Goal: Task Accomplishment & Management: Complete application form

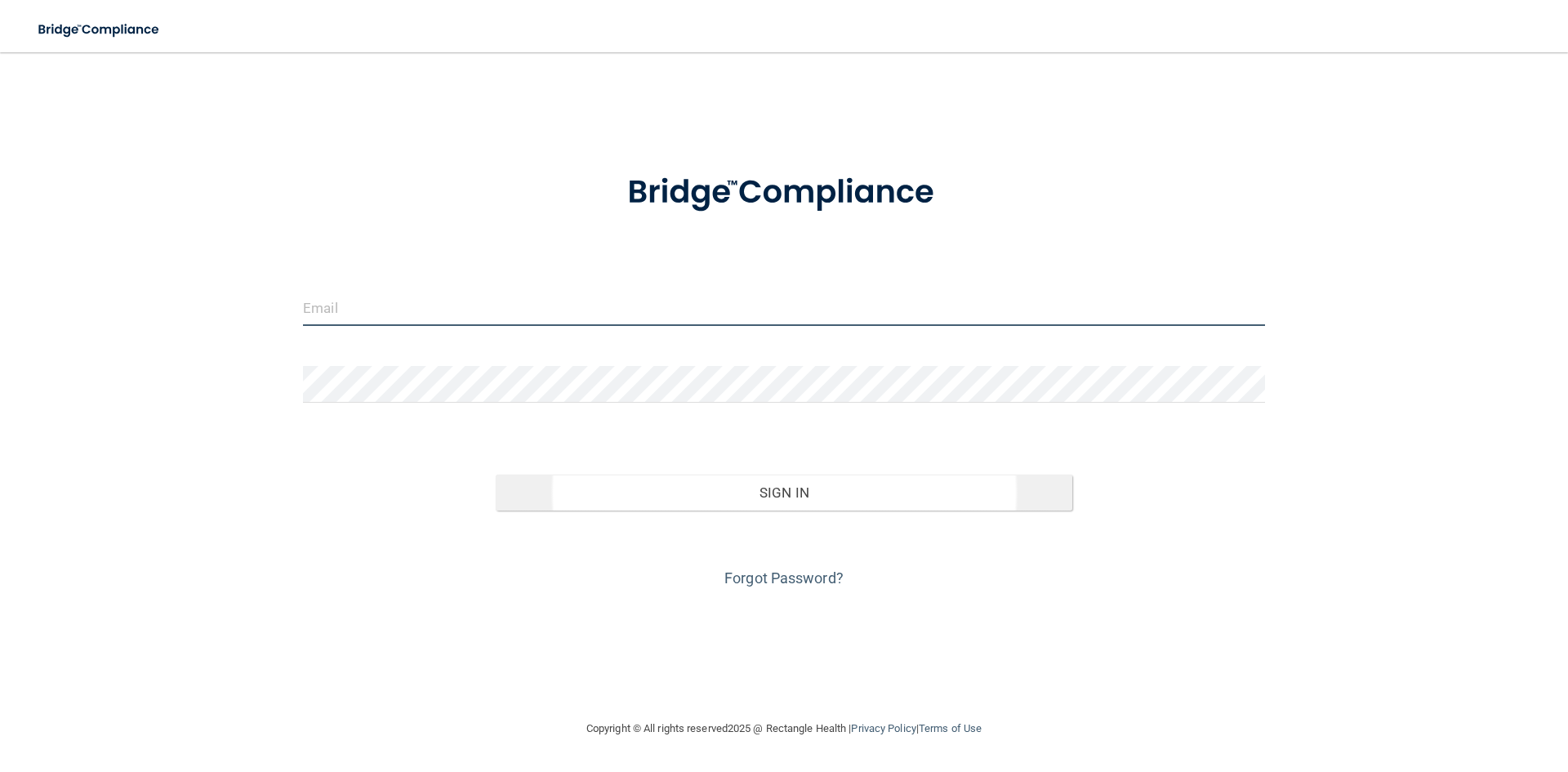
type input "[PERSON_NAME][EMAIL_ADDRESS][DOMAIN_NAME]"
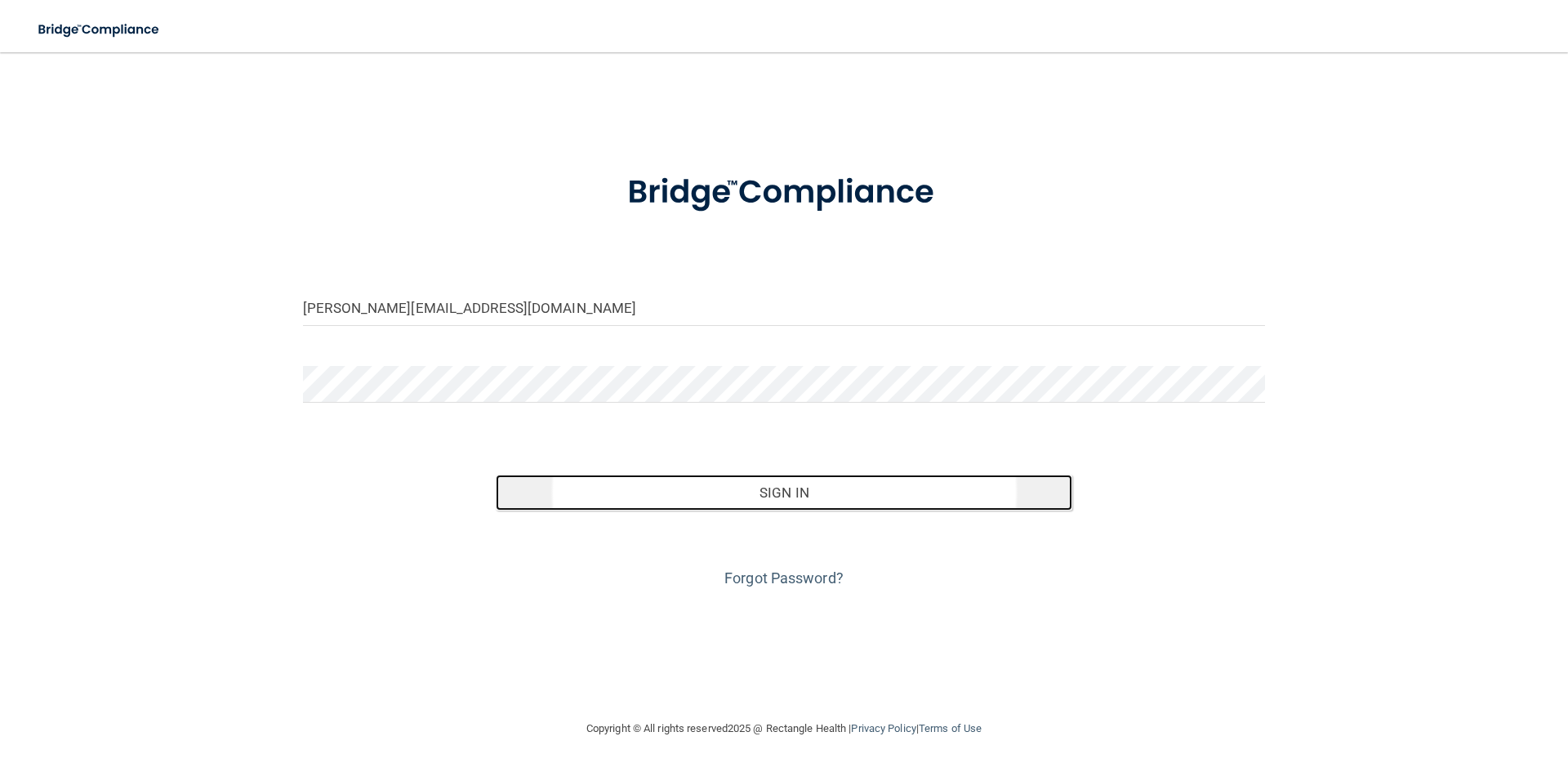
click at [753, 492] on button "Sign In" at bounding box center [784, 492] width 577 height 36
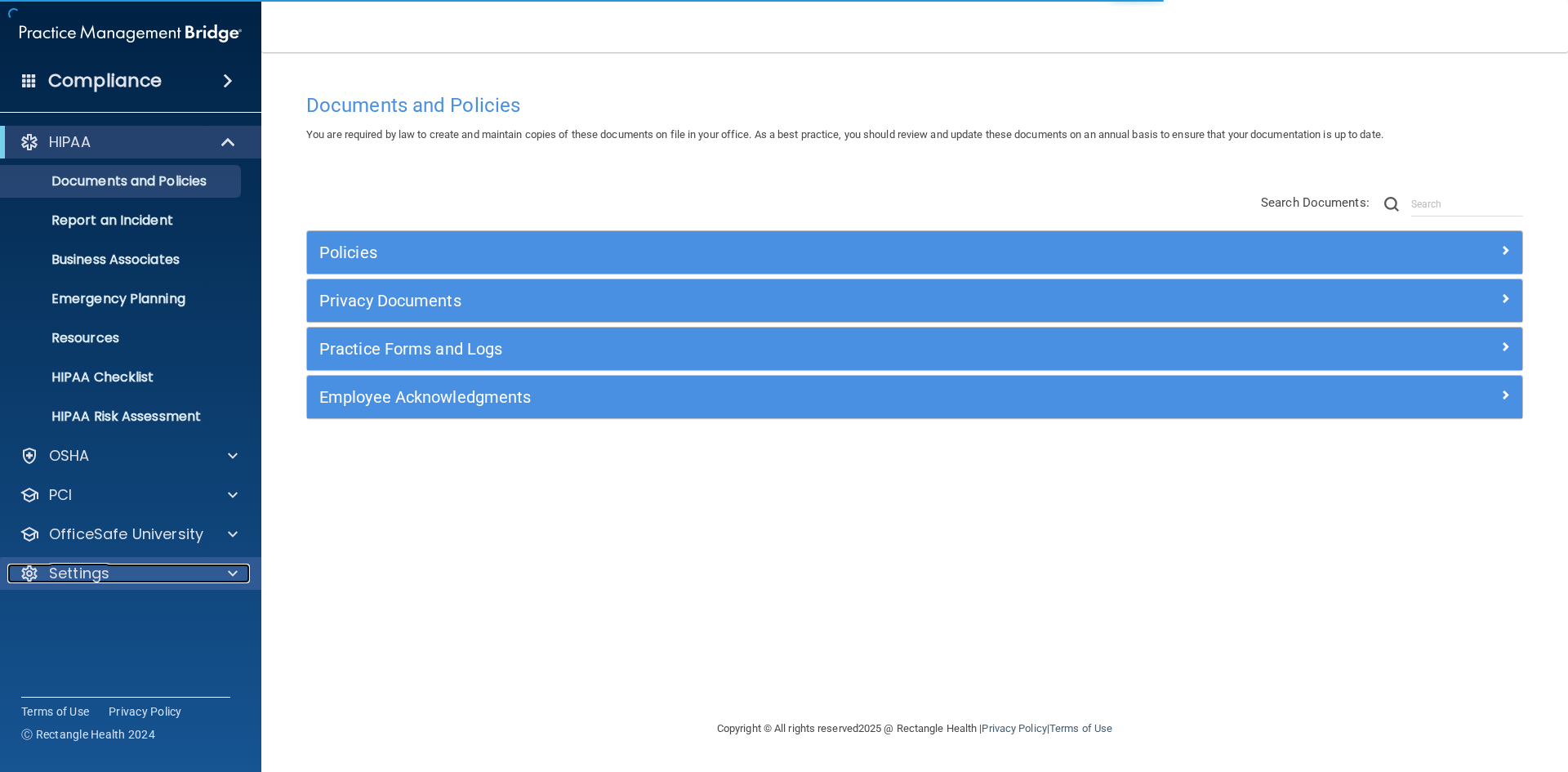
click at [97, 578] on p "Settings" at bounding box center [79, 573] width 60 height 19
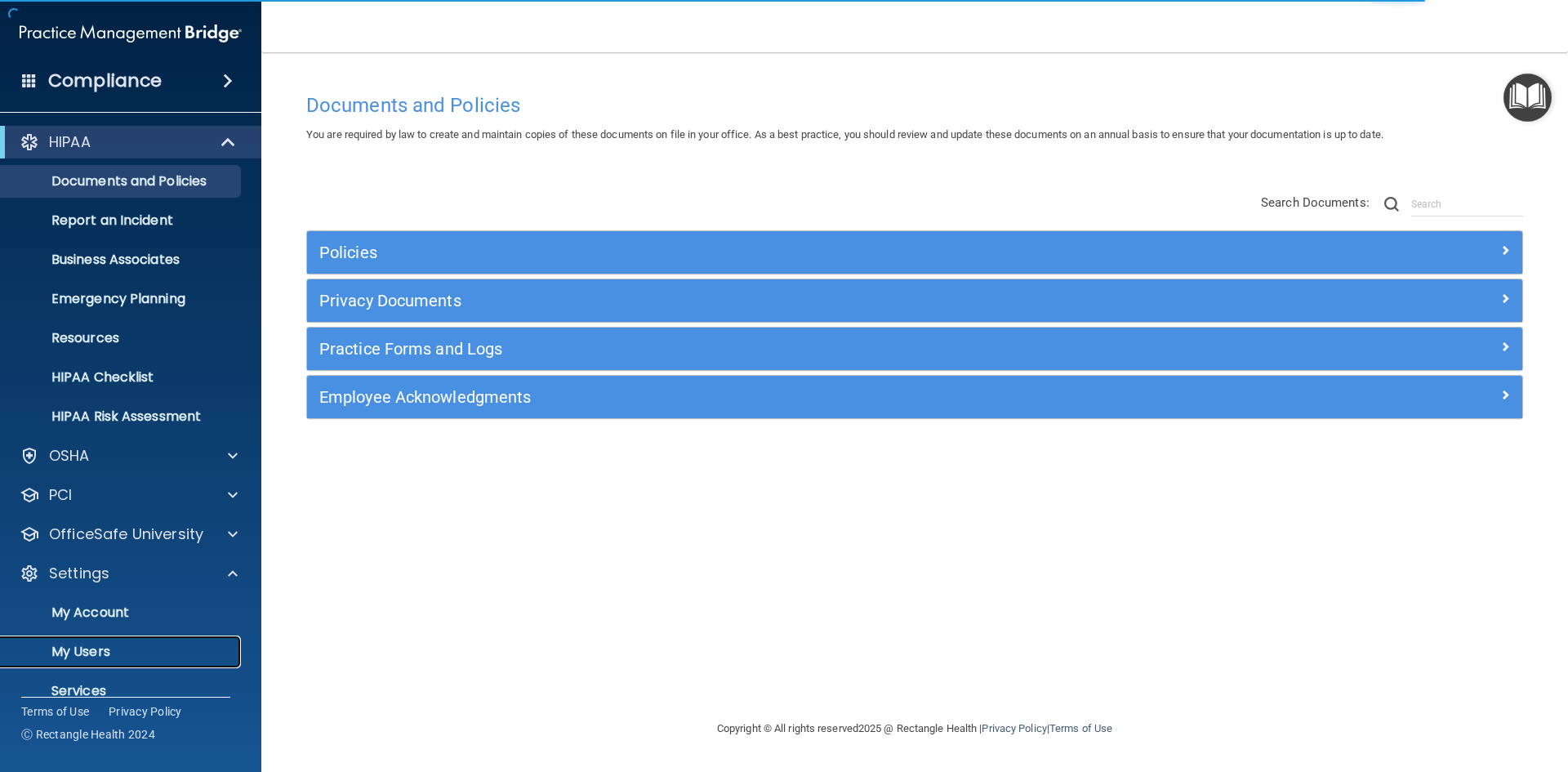
click at [105, 653] on p "My Users" at bounding box center [122, 651] width 223 height 16
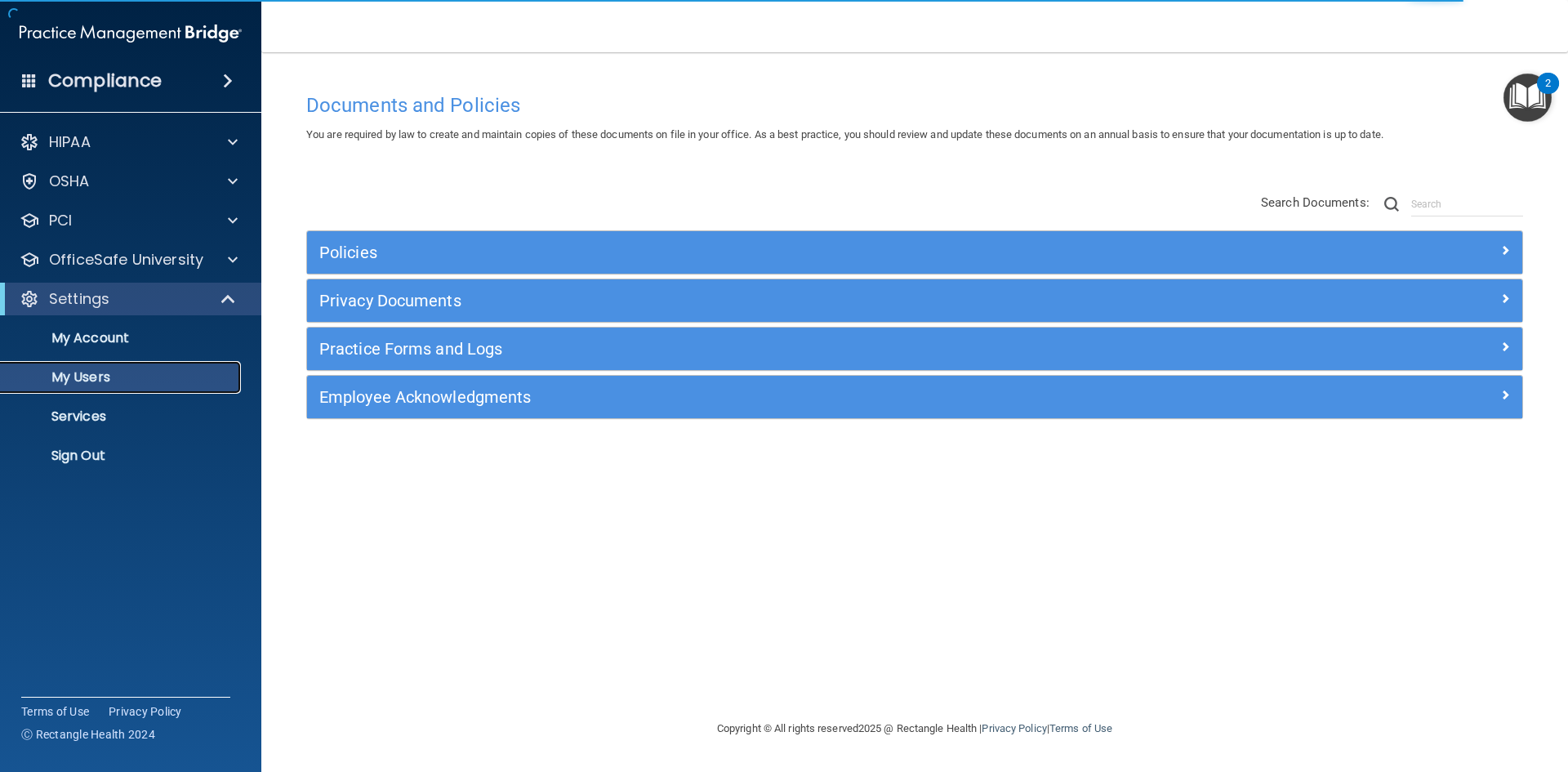
select select "20"
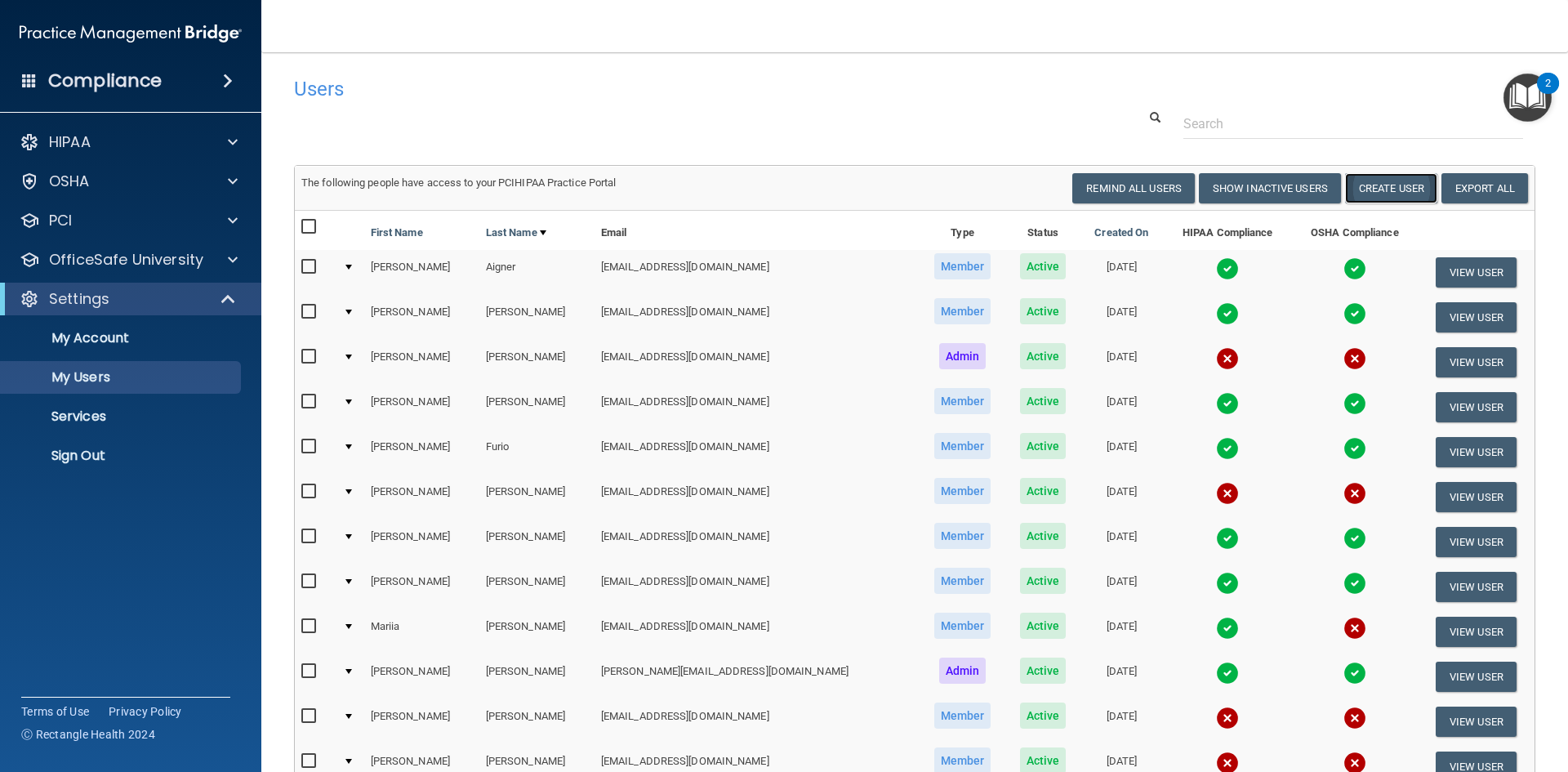
click at [1377, 180] on button "Create User" at bounding box center [1391, 188] width 92 height 30
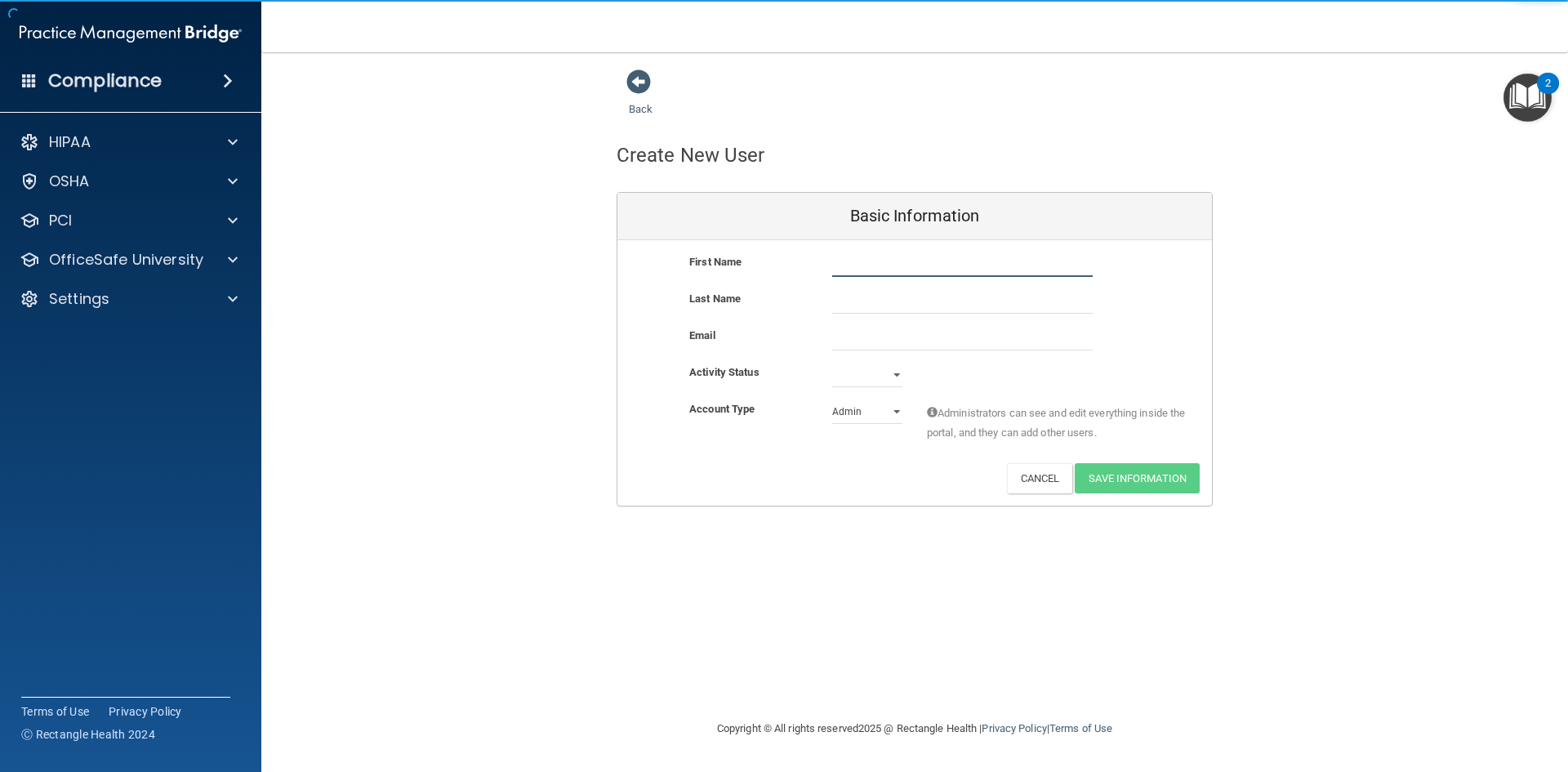
click at [856, 273] on input "text" at bounding box center [963, 265] width 261 height 25
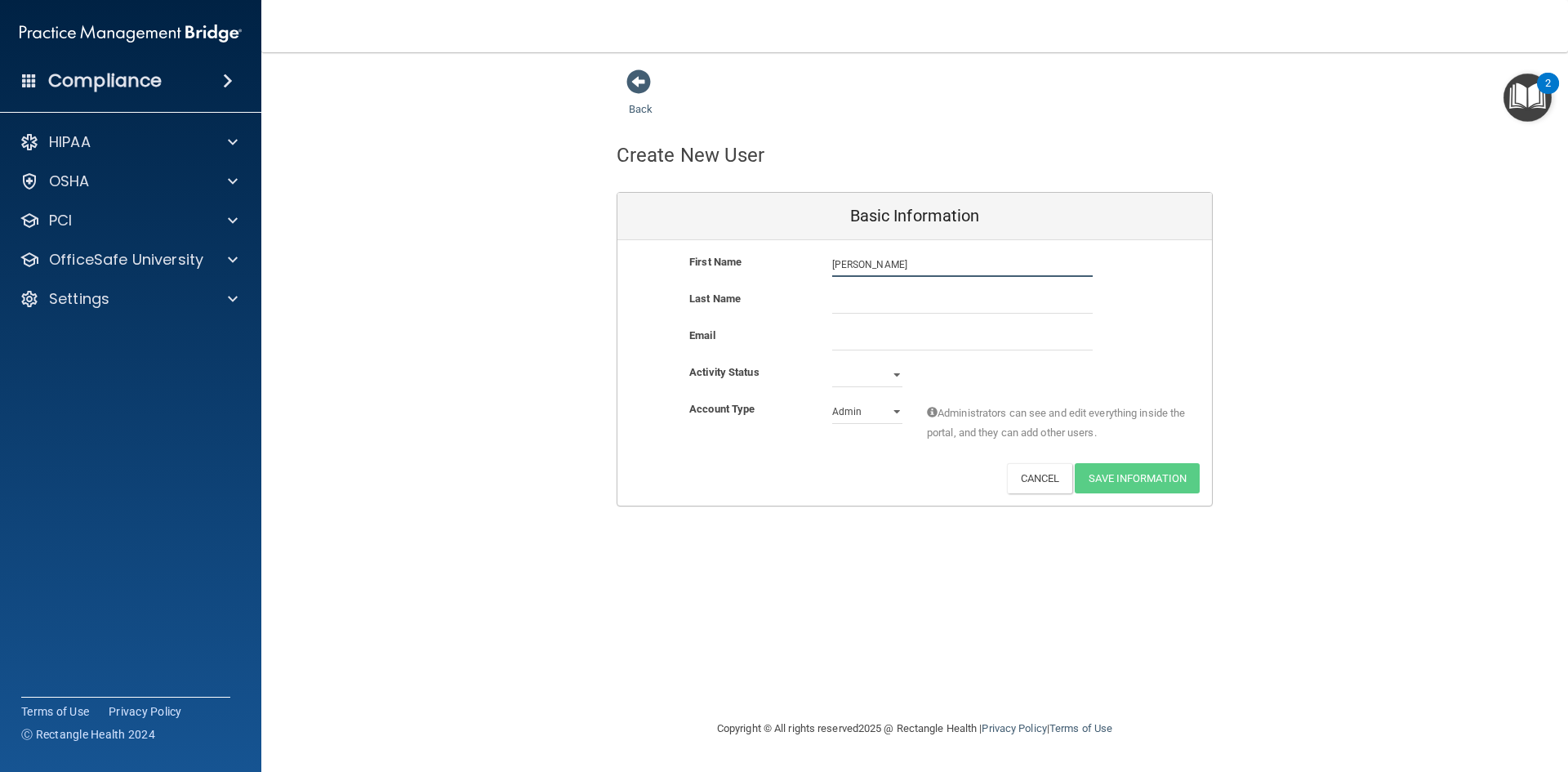
type input "[PERSON_NAME]"
type input "Naha"
click at [847, 333] on input "email" at bounding box center [963, 339] width 261 height 25
paste input "[EMAIL_ADDRESS][DOMAIN_NAME]"
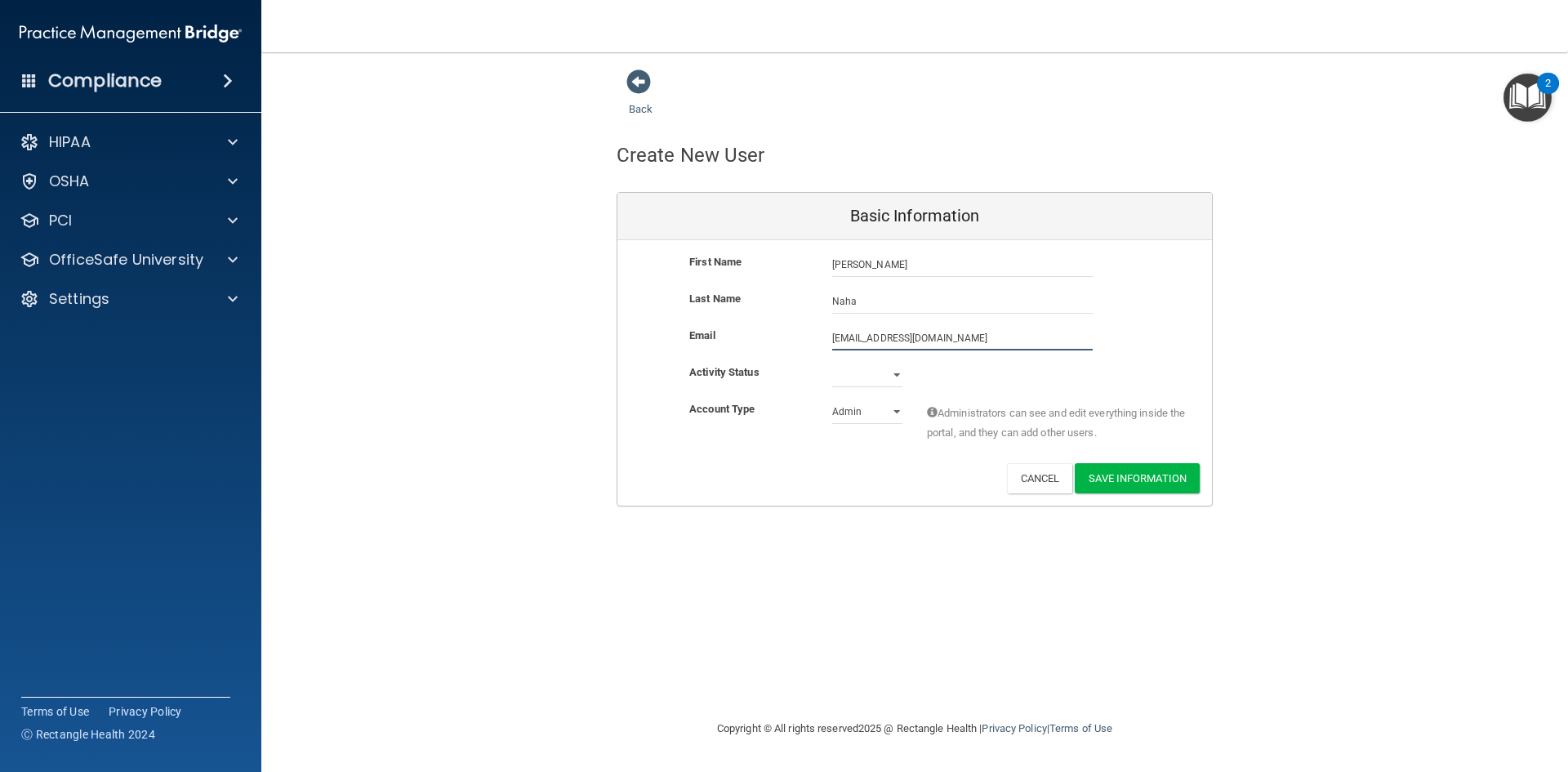
type input "[EMAIL_ADDRESS][DOMAIN_NAME]"
click at [870, 383] on select "Active Inactive" at bounding box center [867, 378] width 70 height 25
select select "active"
click at [832, 363] on select "Active Inactive" at bounding box center [867, 375] width 70 height 25
click at [865, 411] on select "Admin Member" at bounding box center [867, 412] width 70 height 25
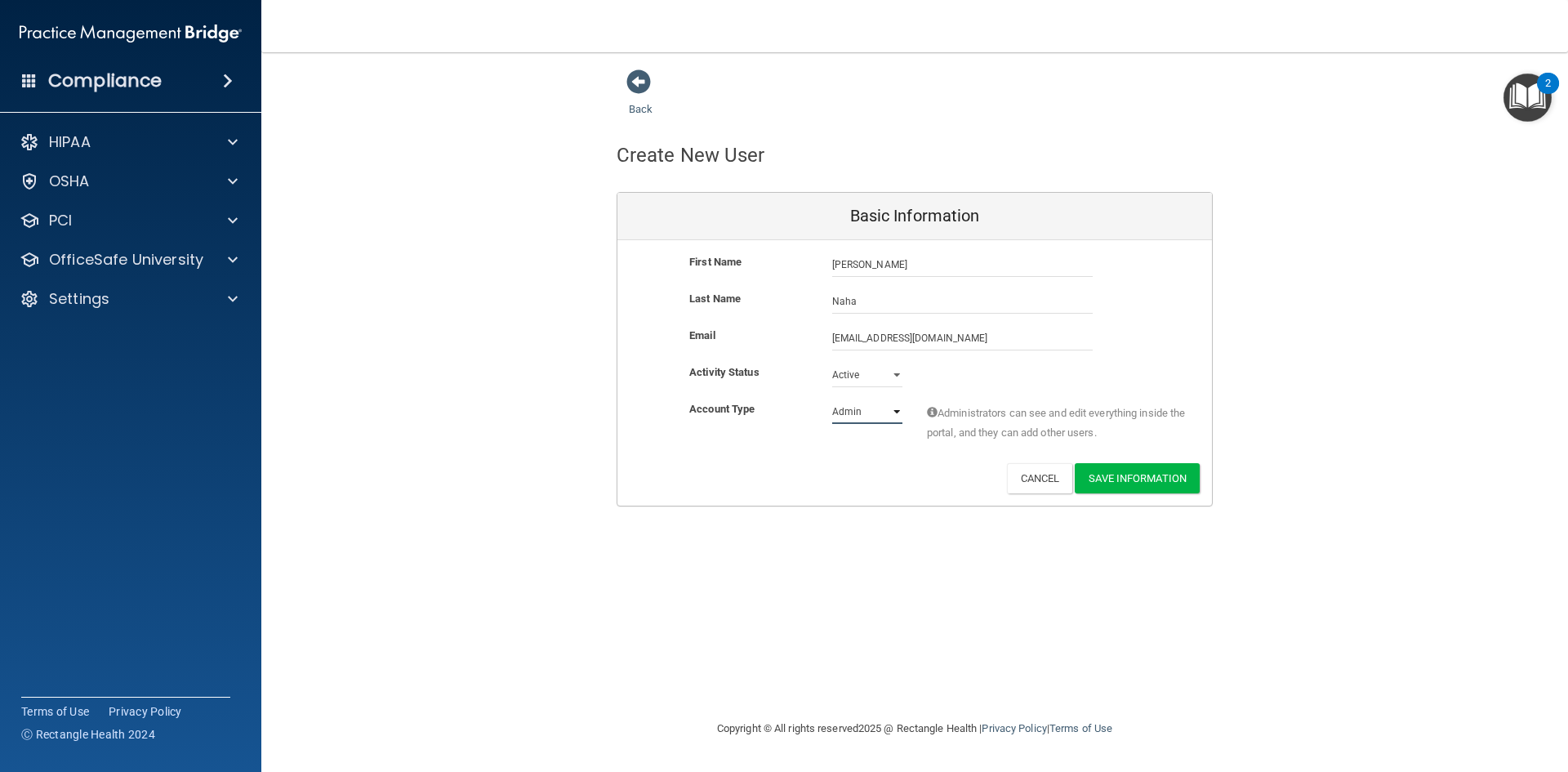
select select "practice_member"
click at [832, 400] on select "Admin Member" at bounding box center [867, 412] width 70 height 25
click at [1112, 486] on button "Save Information" at bounding box center [1136, 478] width 125 height 30
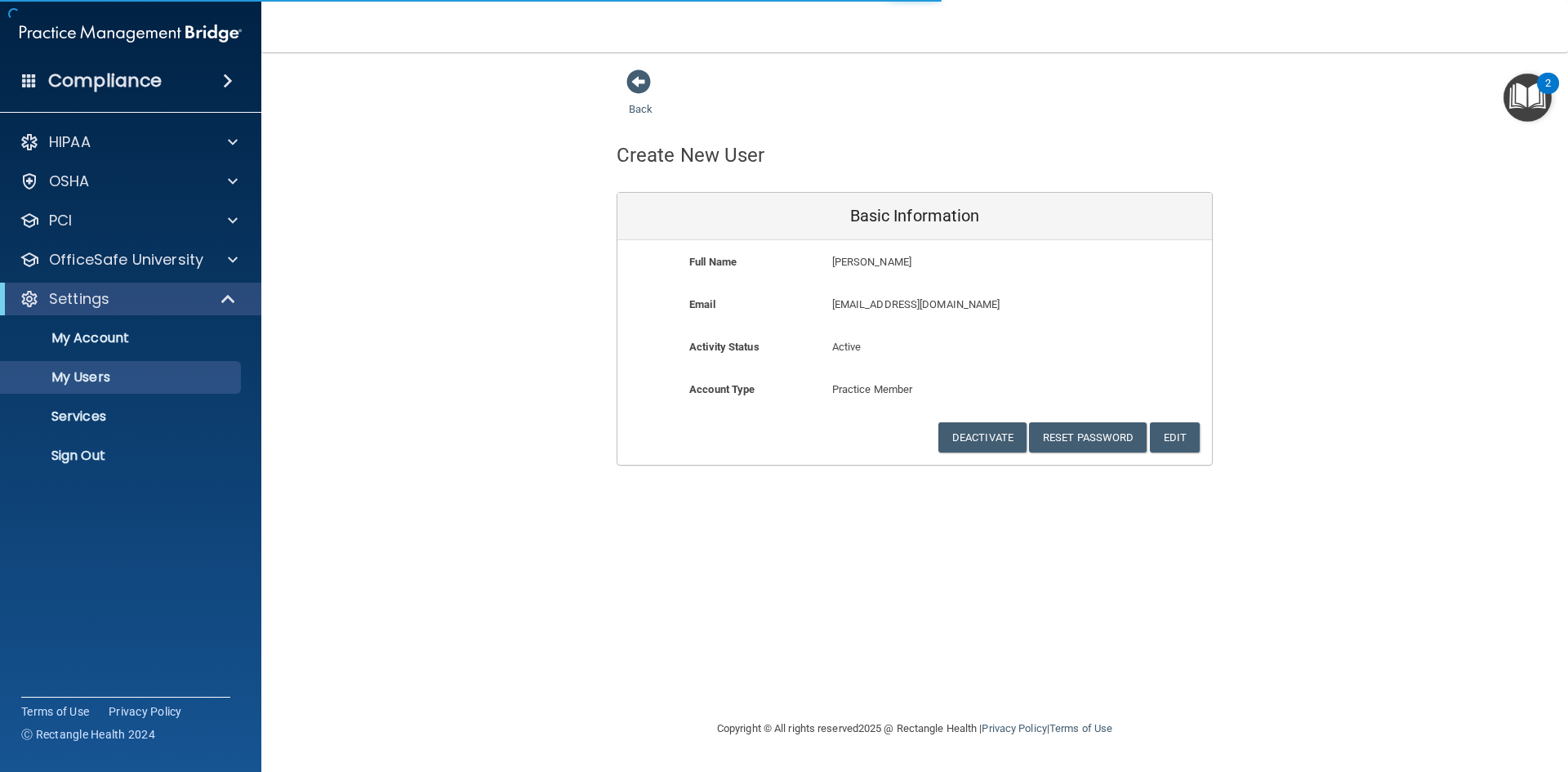
select select "20"
